Goal: Information Seeking & Learning: Understand process/instructions

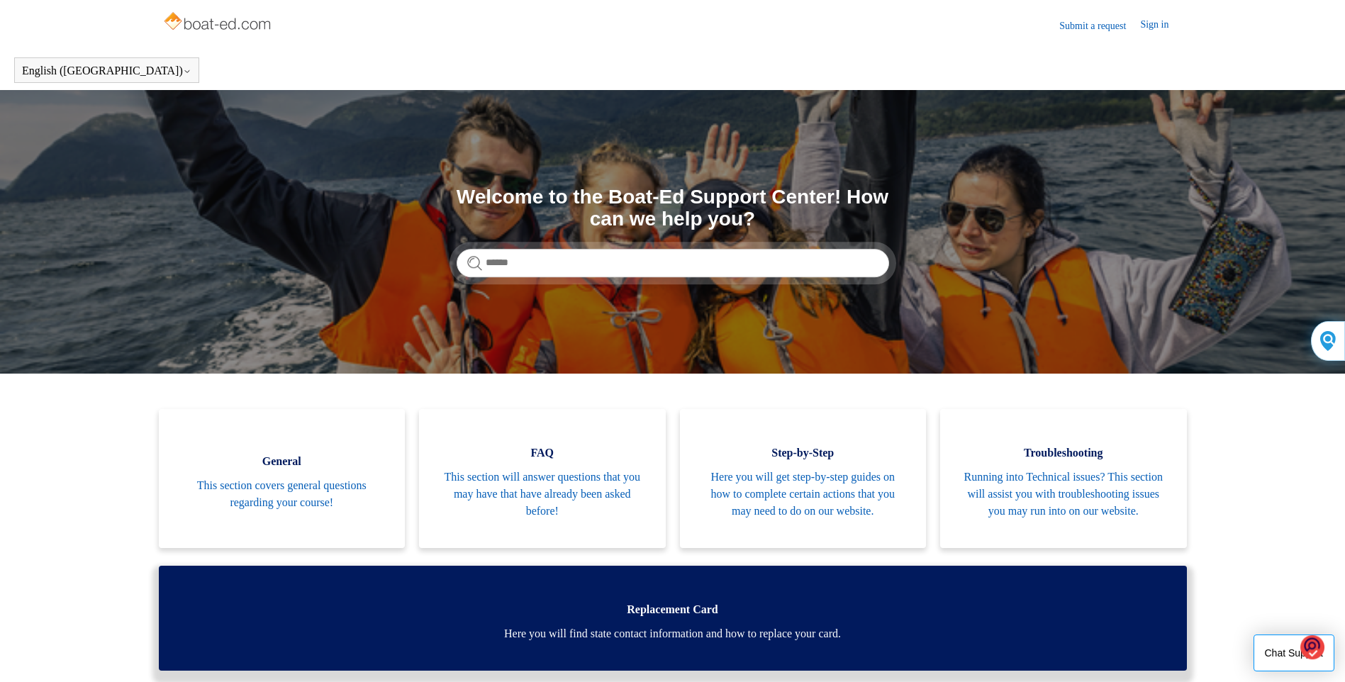
click at [712, 642] on span "Here you will find state contact information and how to replace your card." at bounding box center [673, 633] width 986 height 17
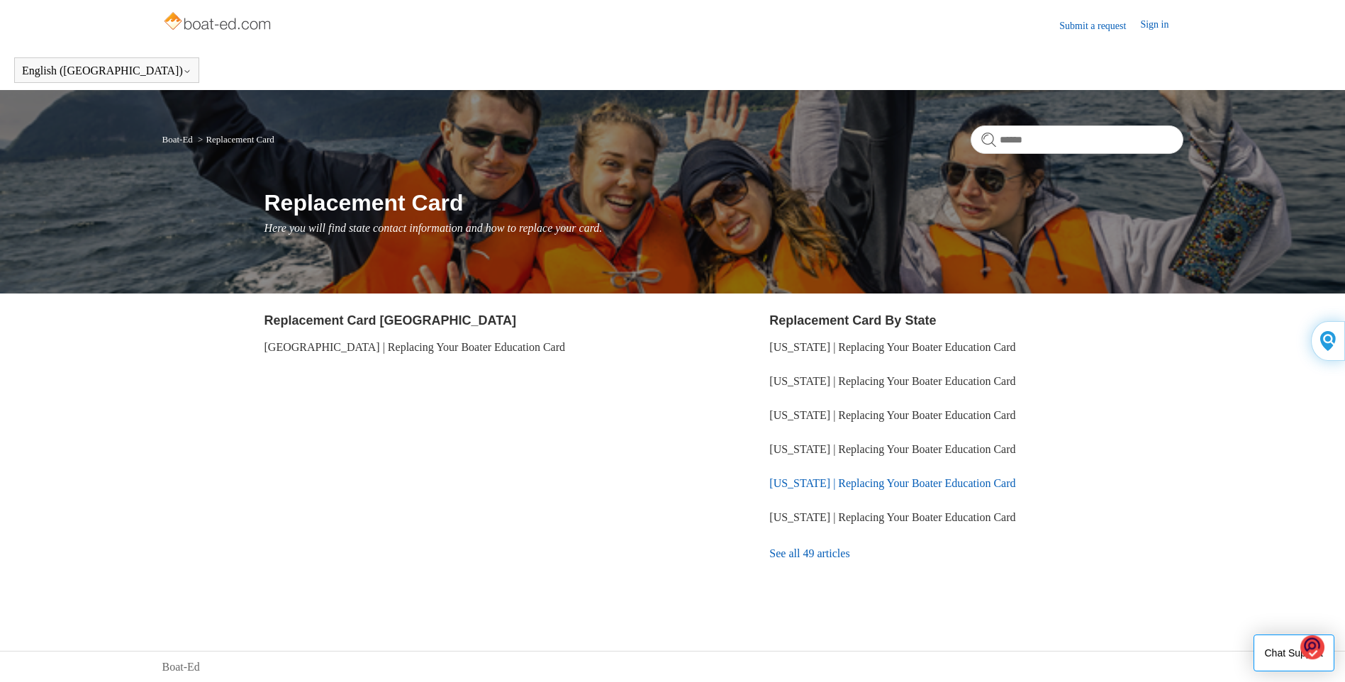
click at [840, 484] on link "[US_STATE] | Replacing Your Boater Education Card" at bounding box center [892, 483] width 246 height 12
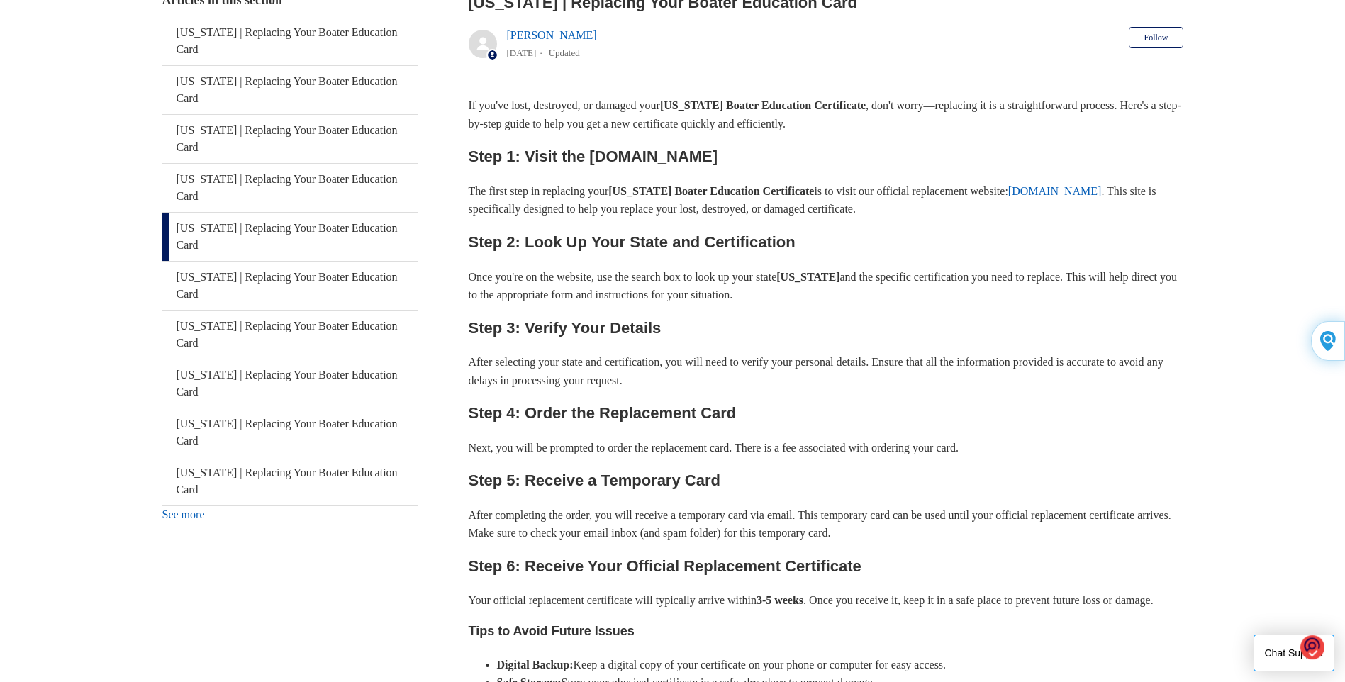
scroll to position [274, 0]
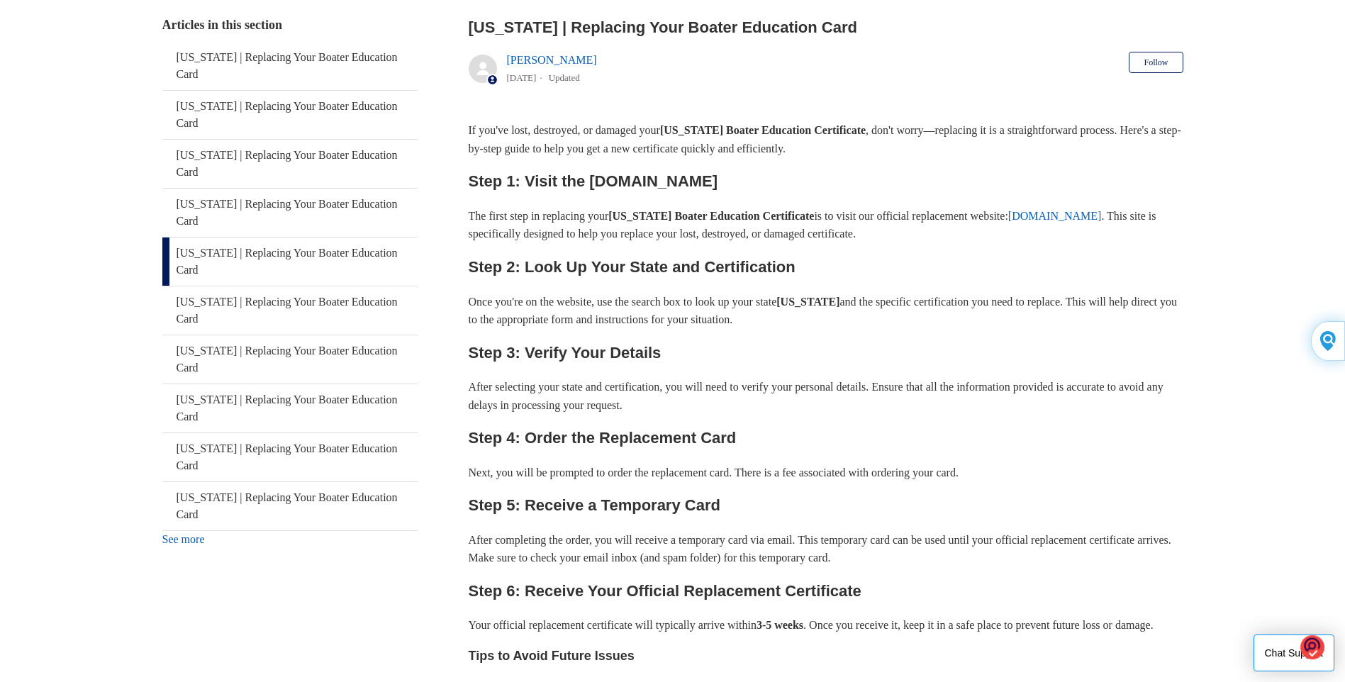
click at [278, 255] on link "[US_STATE] | Replacing Your Boater Education Card" at bounding box center [289, 262] width 255 height 48
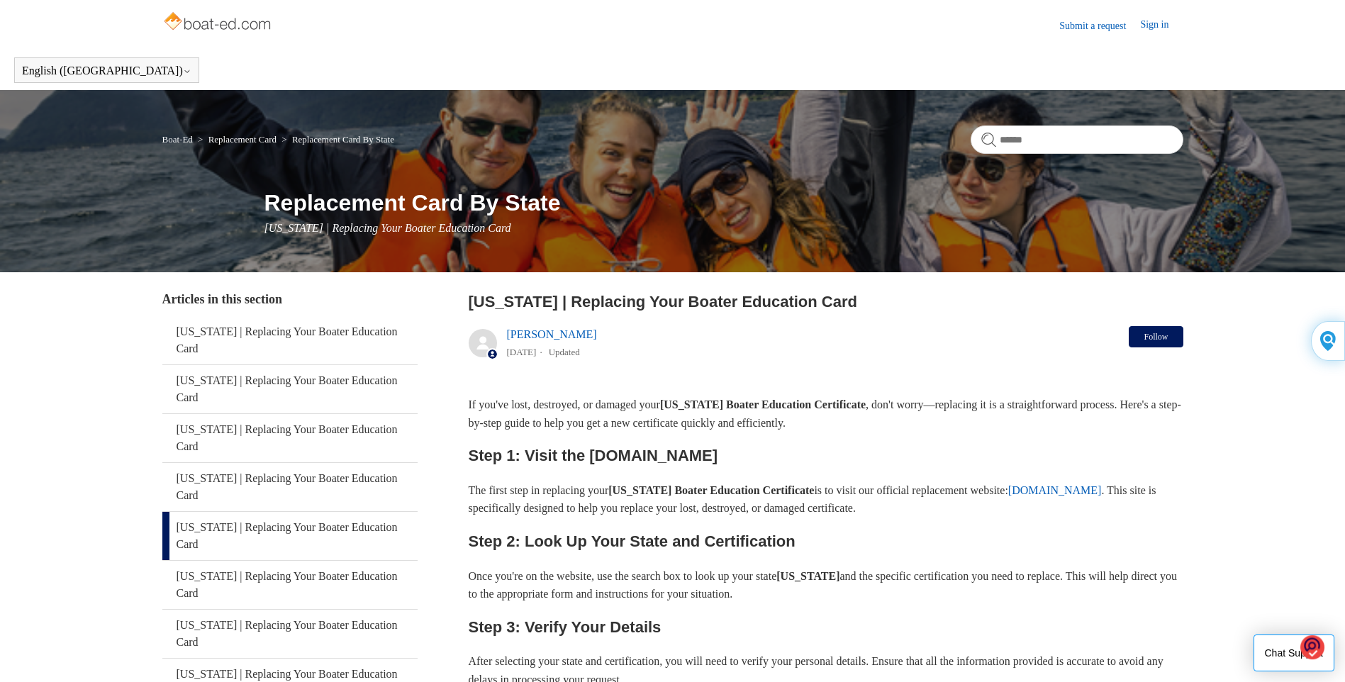
click at [1157, 339] on button "Follow" at bounding box center [1156, 336] width 54 height 21
